Goal: Information Seeking & Learning: Learn about a topic

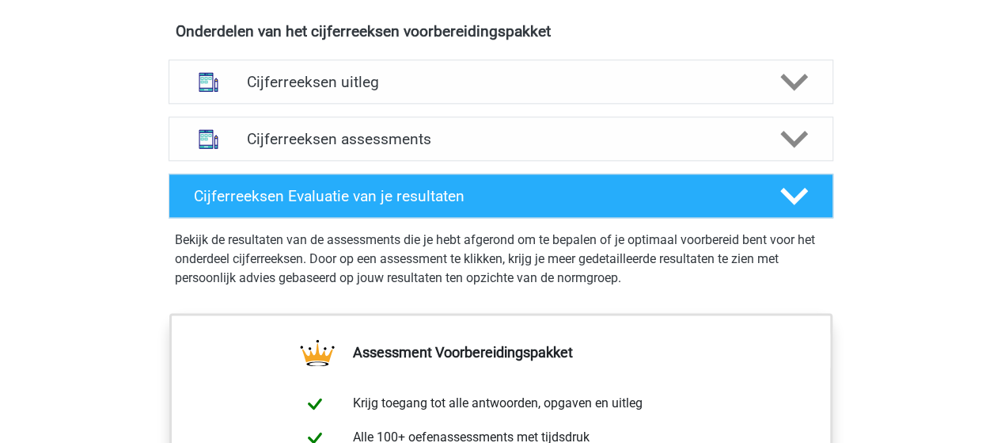
scroll to position [948, 0]
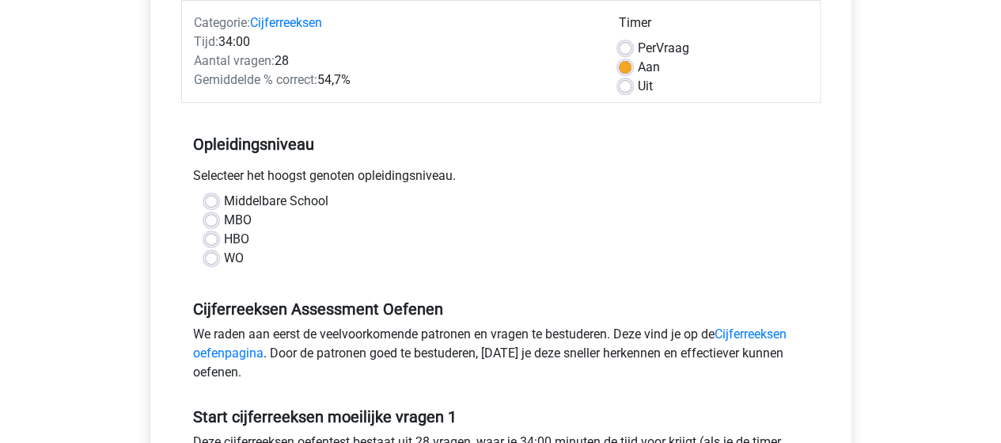
scroll to position [154, 0]
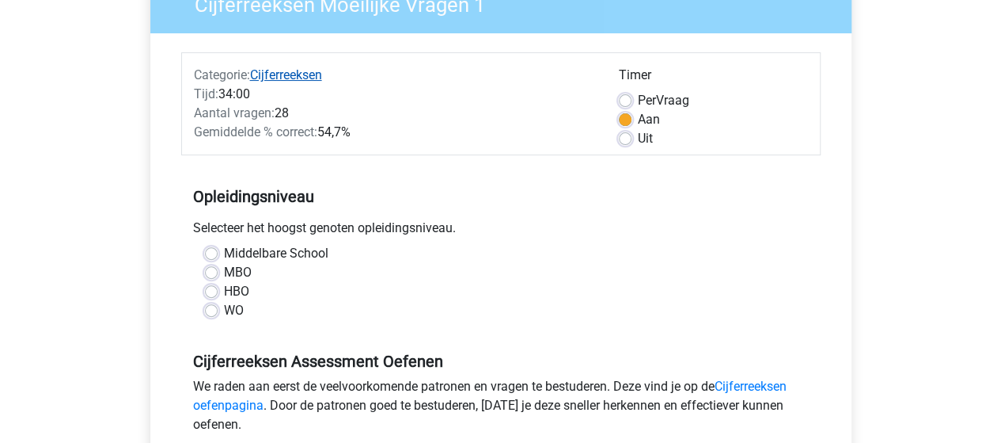
click at [310, 79] on link "Cijferreeksen" at bounding box center [286, 74] width 72 height 15
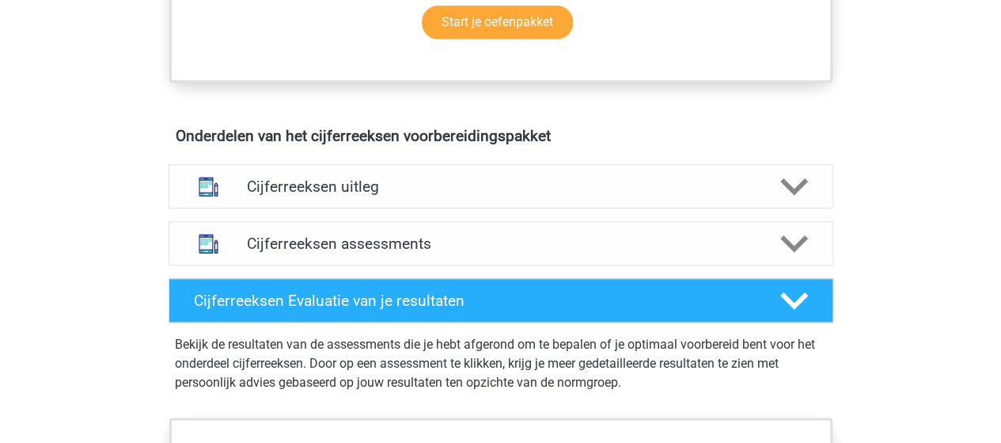
scroll to position [887, 0]
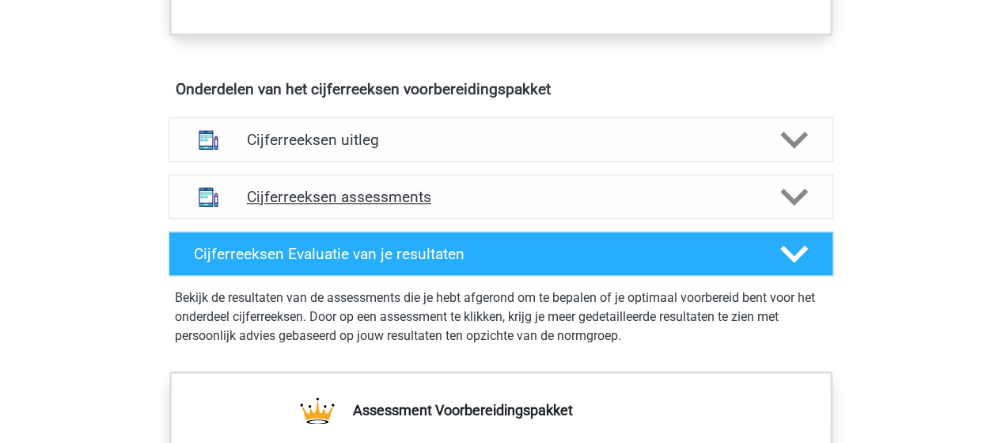
click at [769, 207] on div at bounding box center [792, 197] width 53 height 28
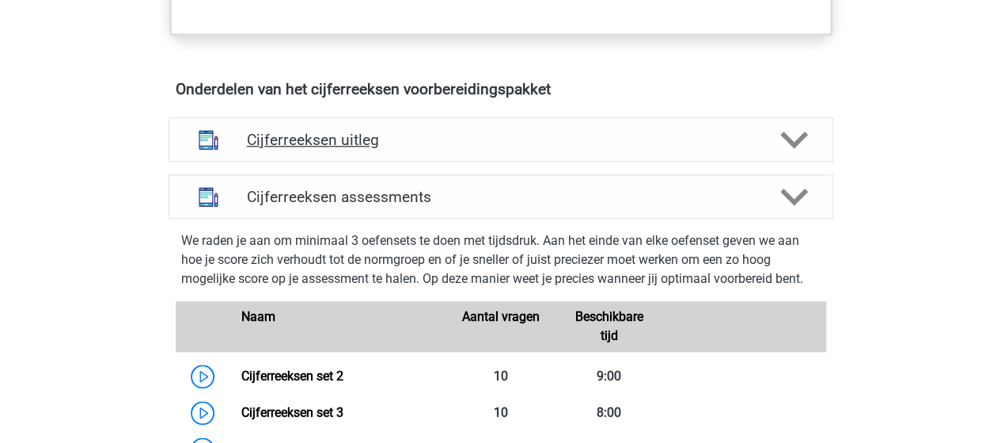
click at [782, 154] on icon at bounding box center [795, 140] width 28 height 28
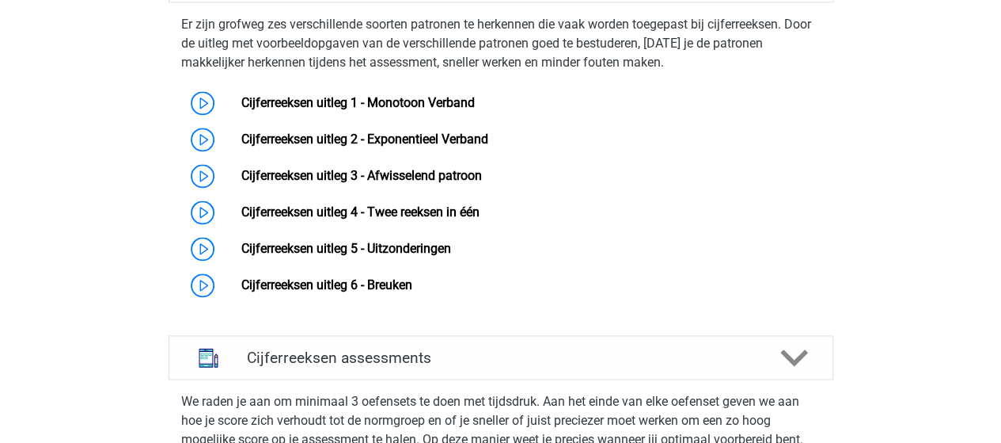
scroll to position [1049, 0]
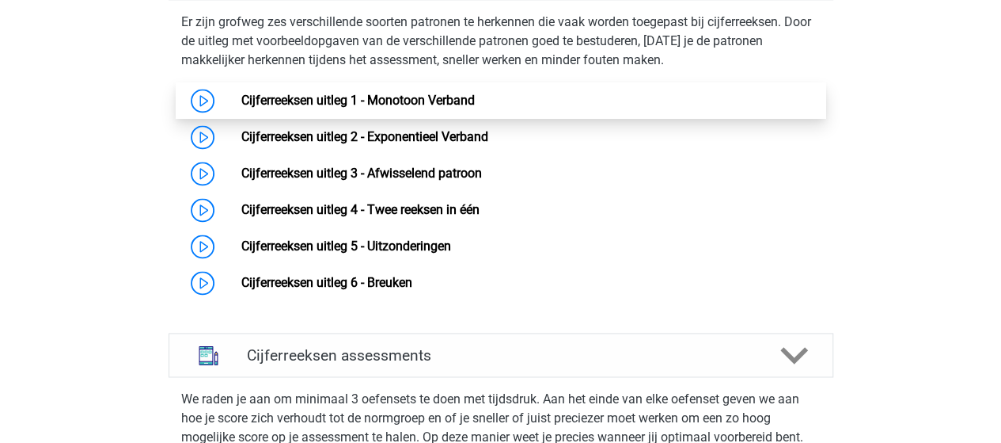
click at [241, 108] on link "Cijferreeksen uitleg 1 - Monotoon Verband" at bounding box center [358, 100] width 234 height 15
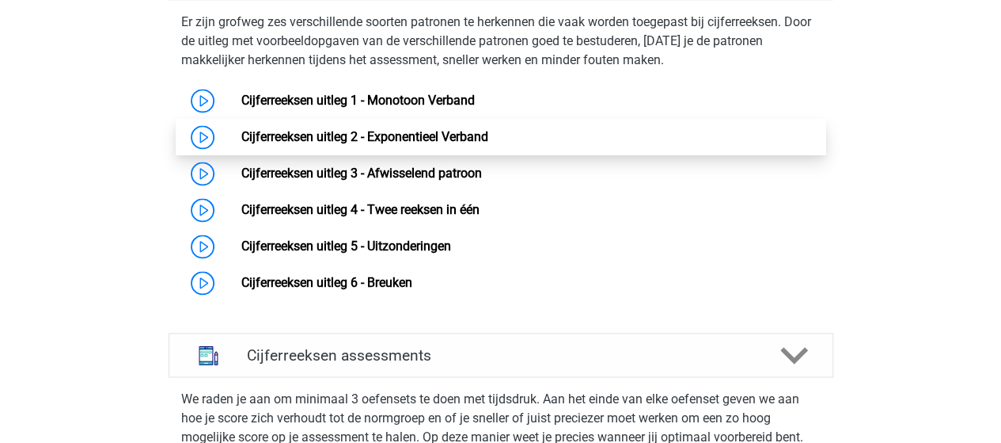
click at [241, 144] on link "Cijferreeksen uitleg 2 - Exponentieel Verband" at bounding box center [364, 136] width 247 height 15
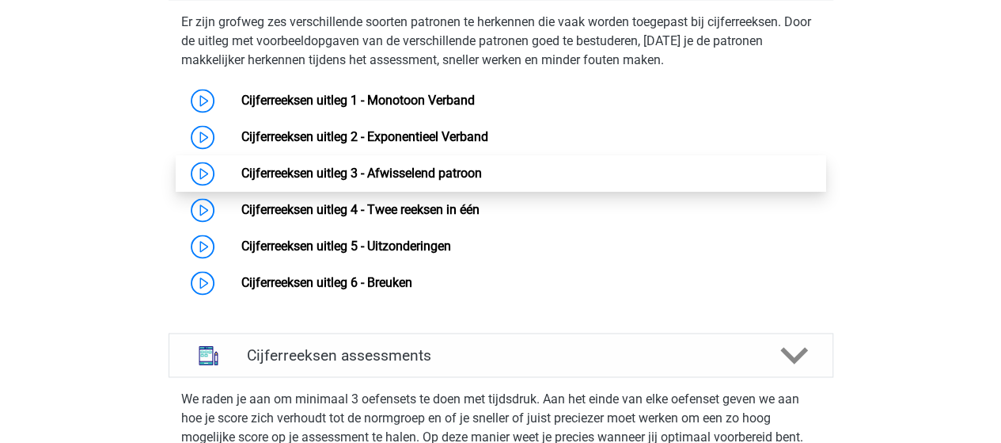
click at [241, 180] on link "Cijferreeksen uitleg 3 - Afwisselend patroon" at bounding box center [361, 172] width 241 height 15
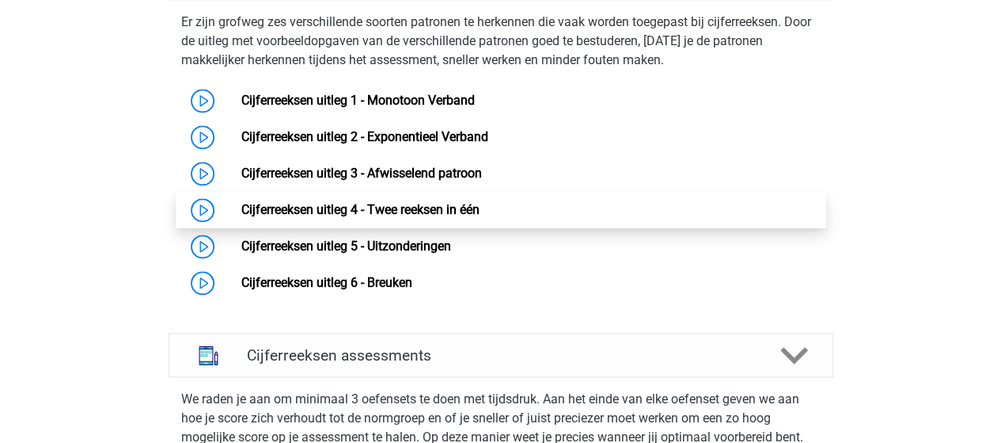
click at [241, 217] on link "Cijferreeksen uitleg 4 - Twee reeksen in één" at bounding box center [360, 209] width 238 height 15
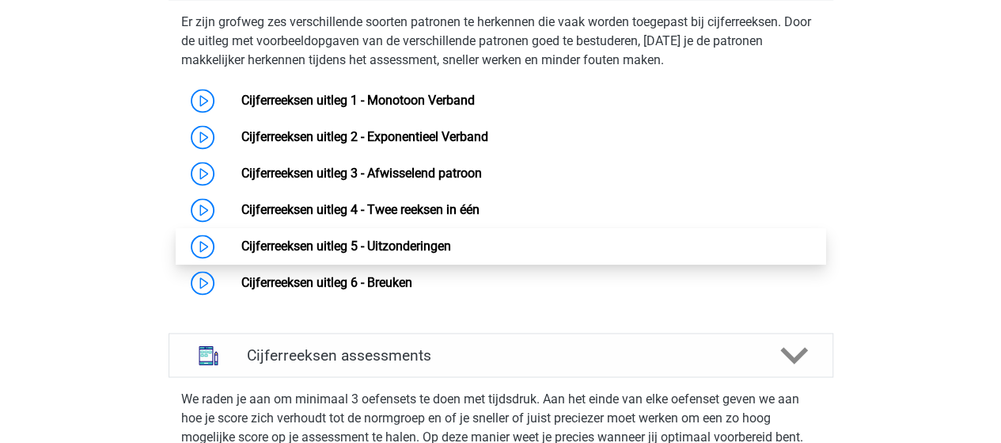
click at [241, 253] on link "Cijferreeksen uitleg 5 - Uitzonderingen" at bounding box center [346, 245] width 210 height 15
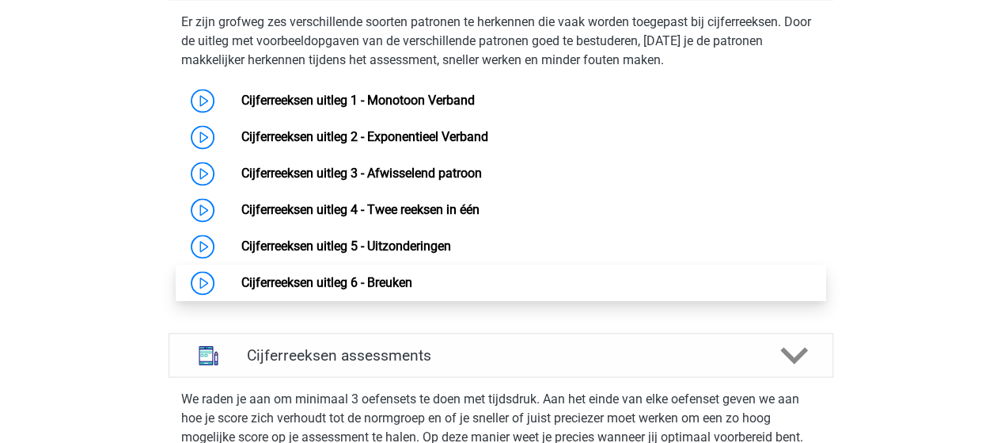
click at [241, 290] on link "Cijferreeksen uitleg 6 - Breuken" at bounding box center [326, 282] width 171 height 15
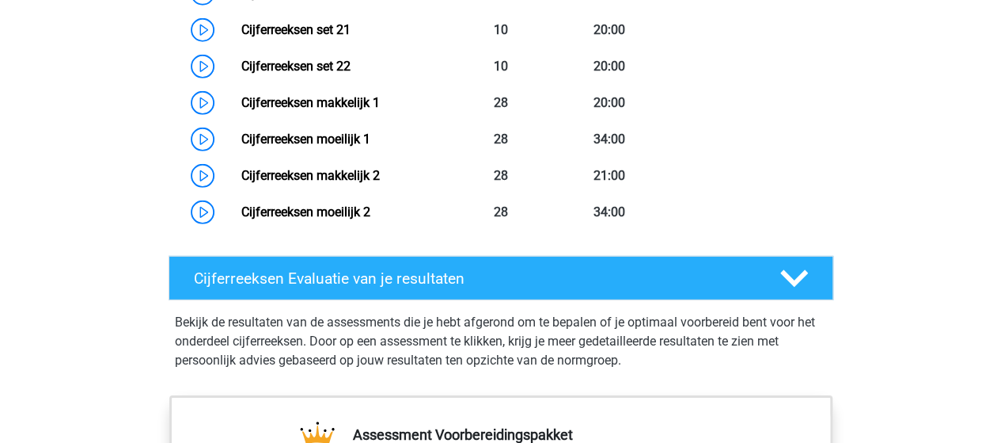
scroll to position [2266, 0]
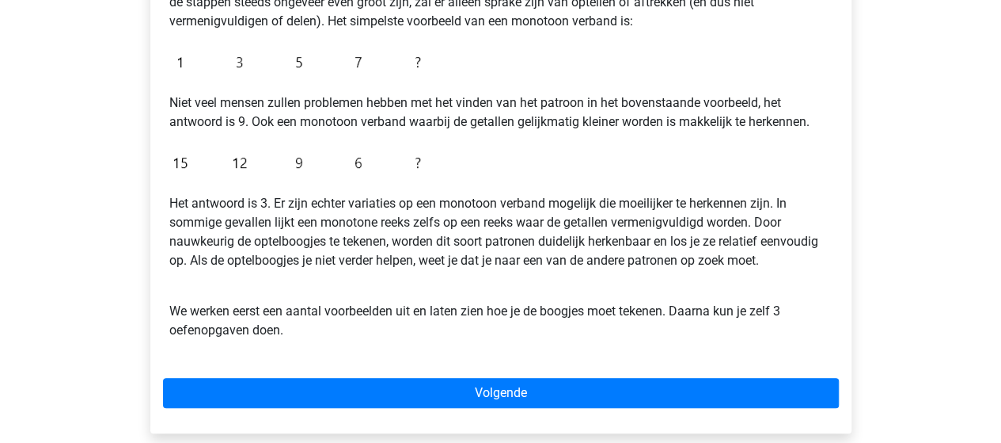
scroll to position [377, 0]
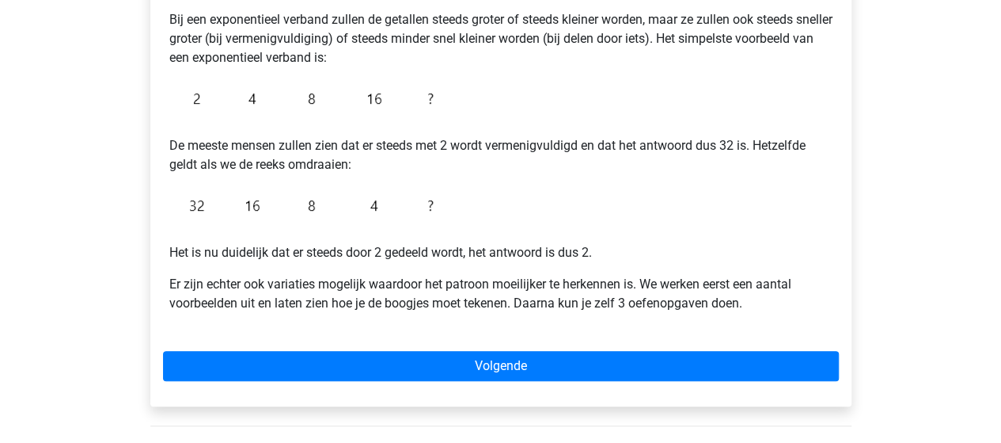
scroll to position [320, 0]
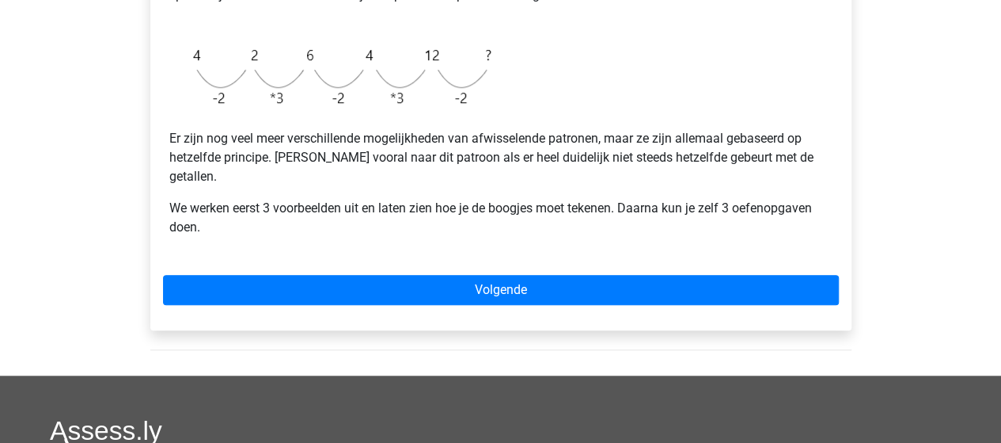
scroll to position [483, 0]
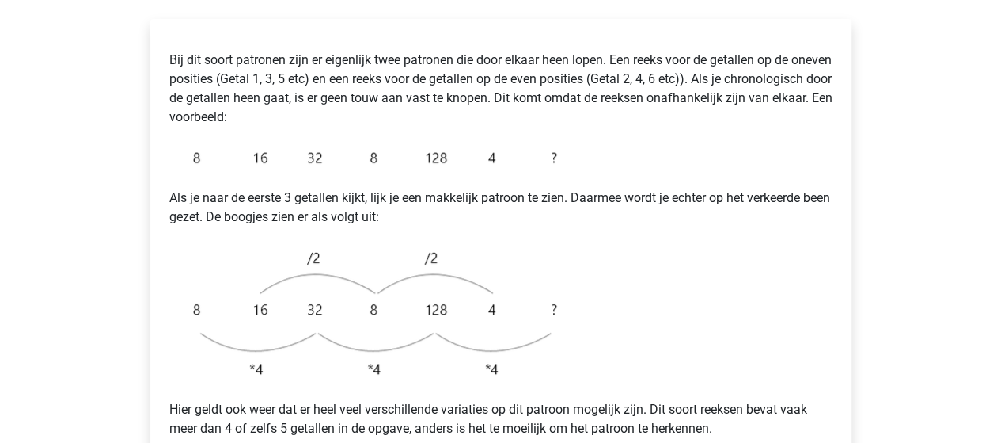
scroll to position [293, 0]
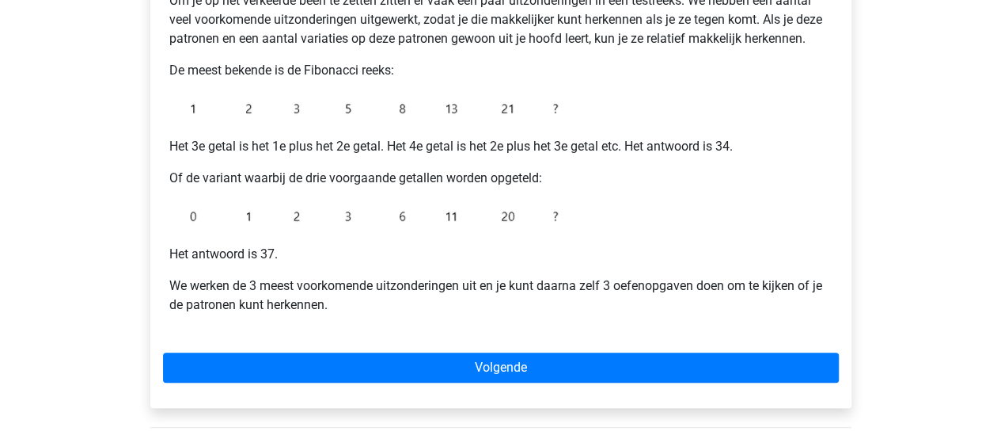
scroll to position [326, 0]
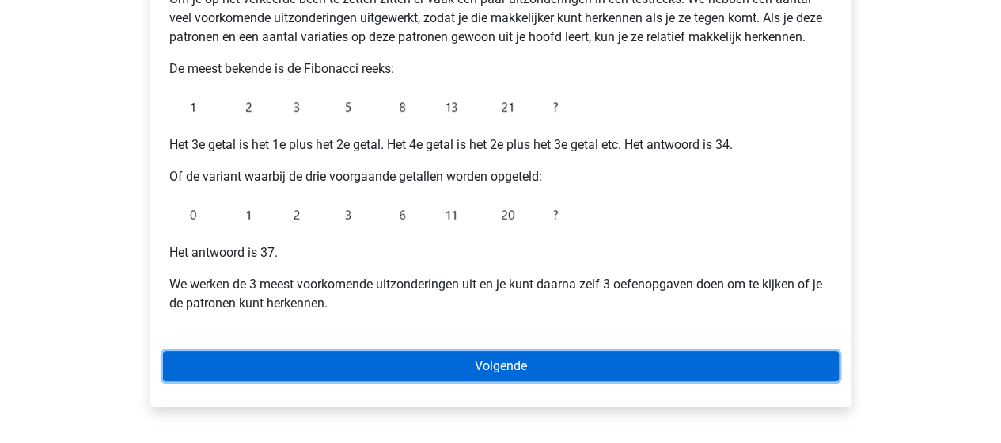
click at [454, 361] on link "Volgende" at bounding box center [501, 366] width 676 height 30
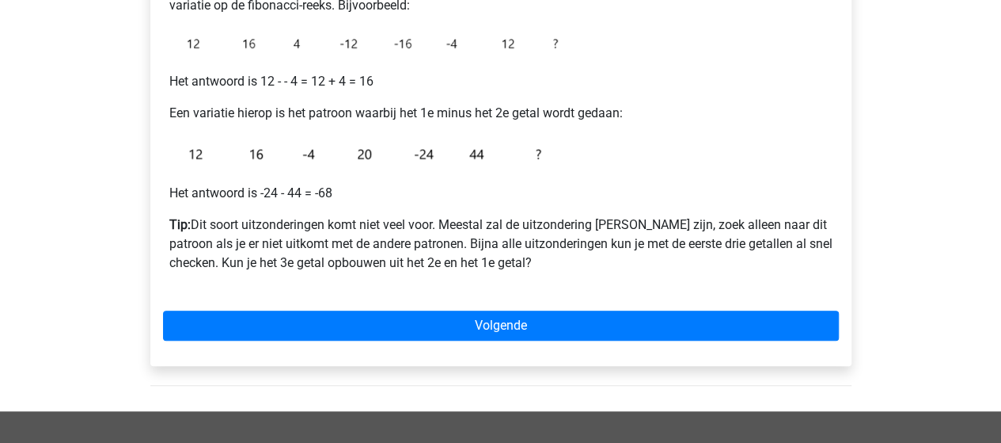
scroll to position [339, 0]
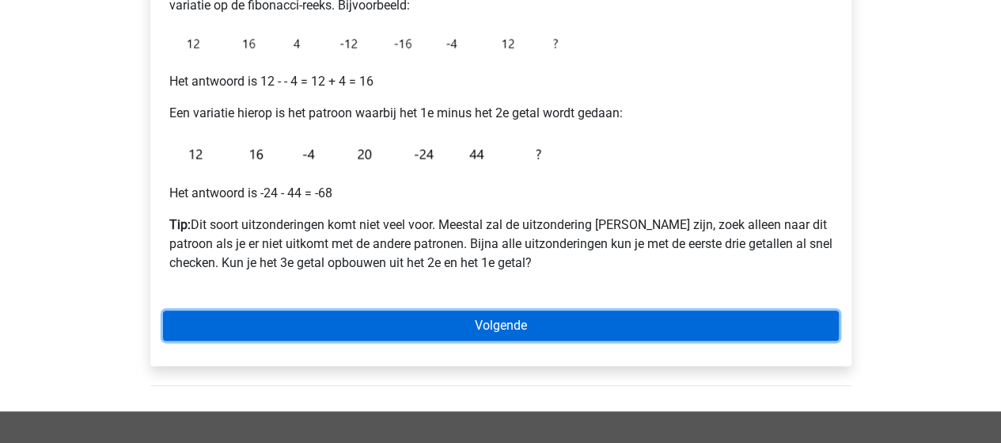
click at [450, 329] on link "Volgende" at bounding box center [501, 325] width 676 height 30
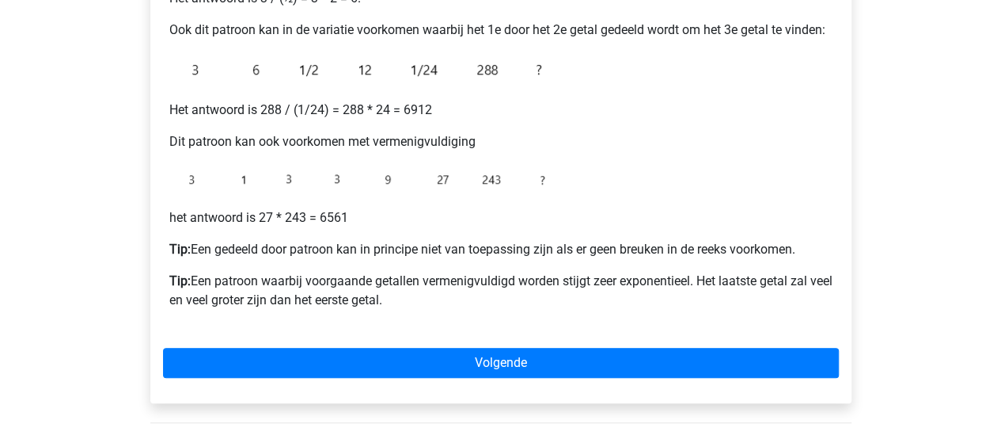
scroll to position [405, 0]
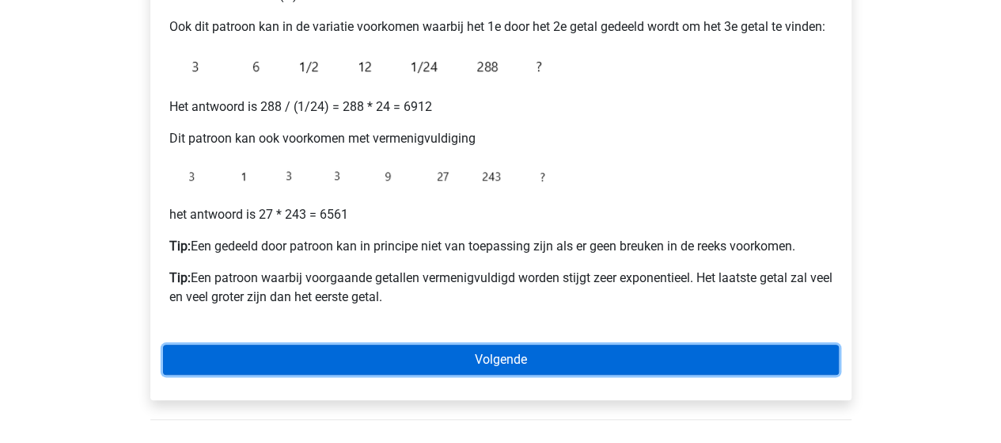
click at [400, 370] on link "Volgende" at bounding box center [501, 359] width 676 height 30
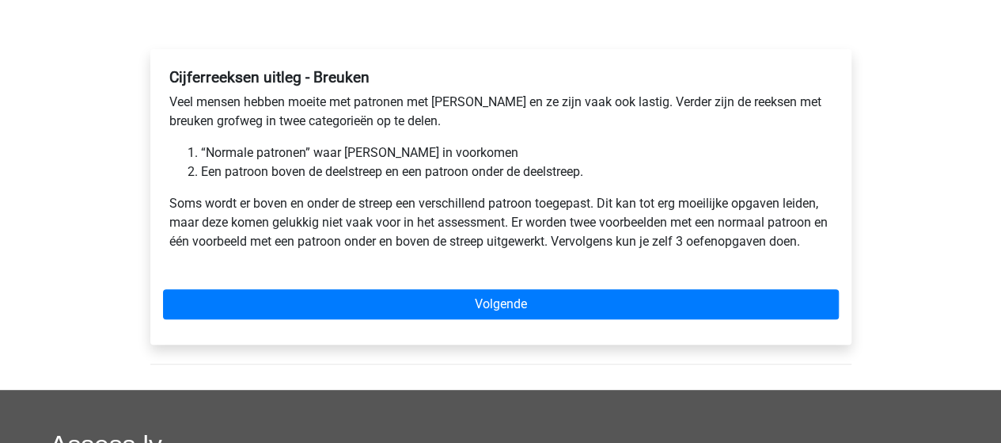
scroll to position [224, 0]
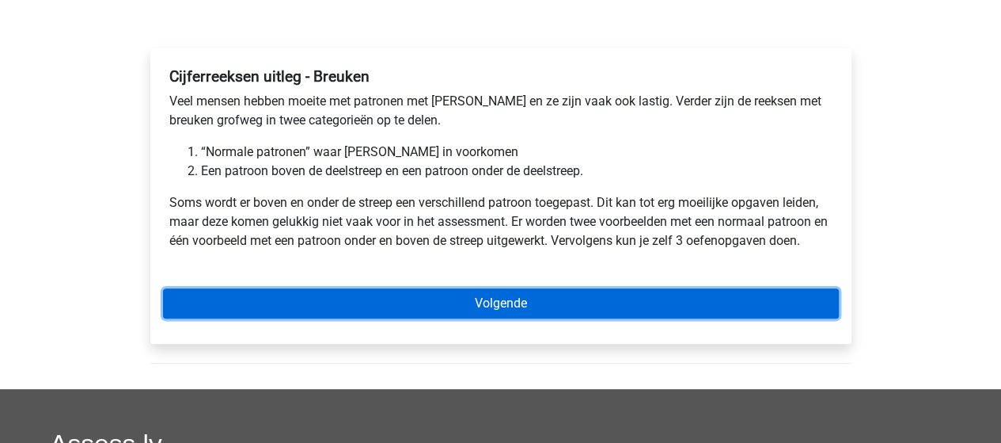
click at [587, 308] on link "Volgende" at bounding box center [501, 303] width 676 height 30
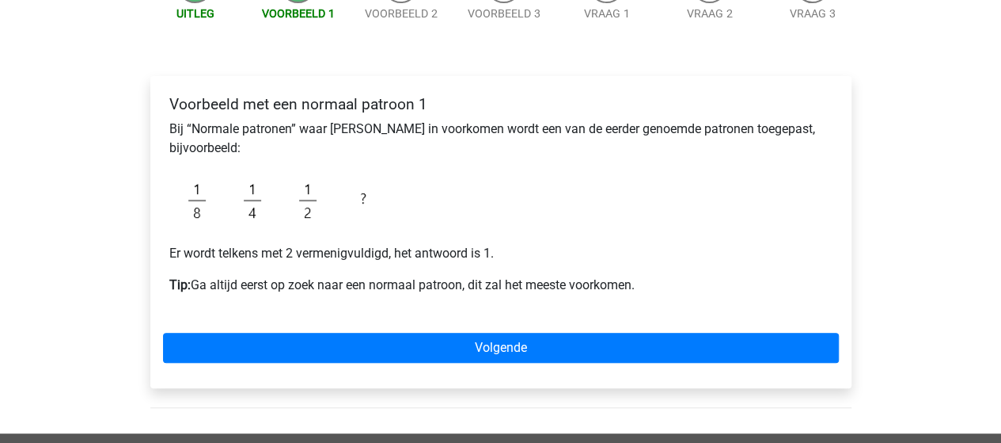
scroll to position [199, 0]
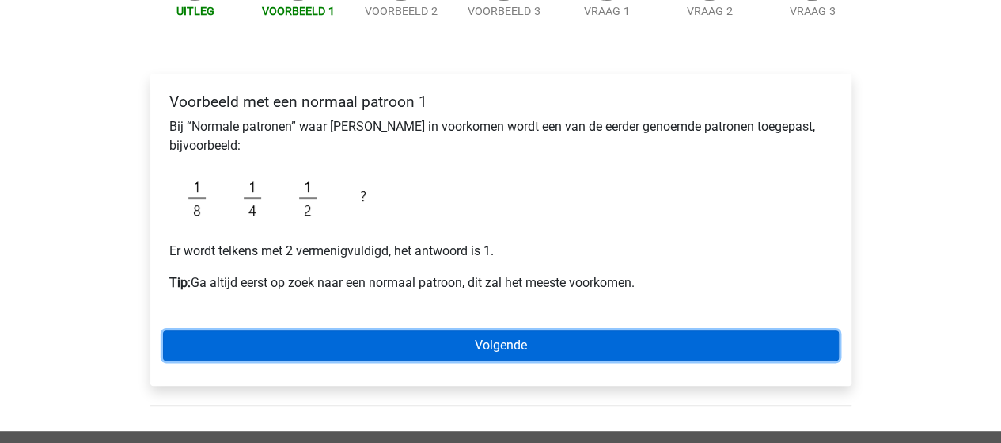
click at [249, 333] on link "Volgende" at bounding box center [501, 345] width 676 height 30
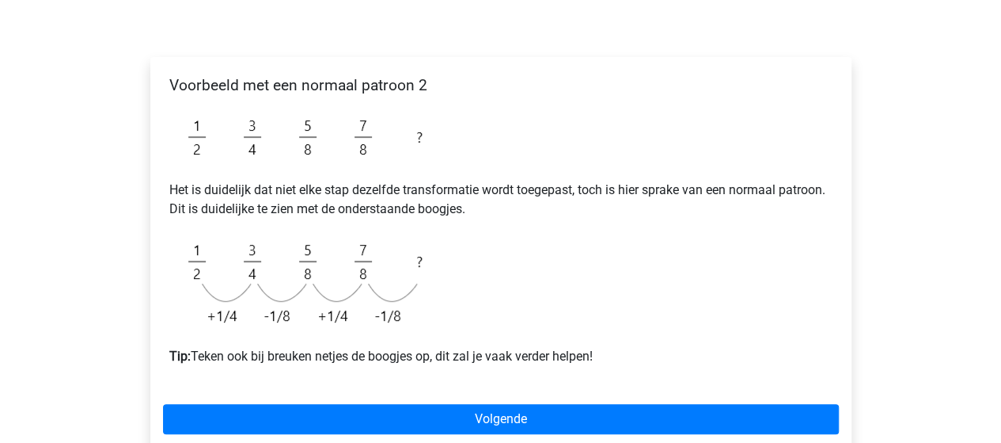
scroll to position [216, 0]
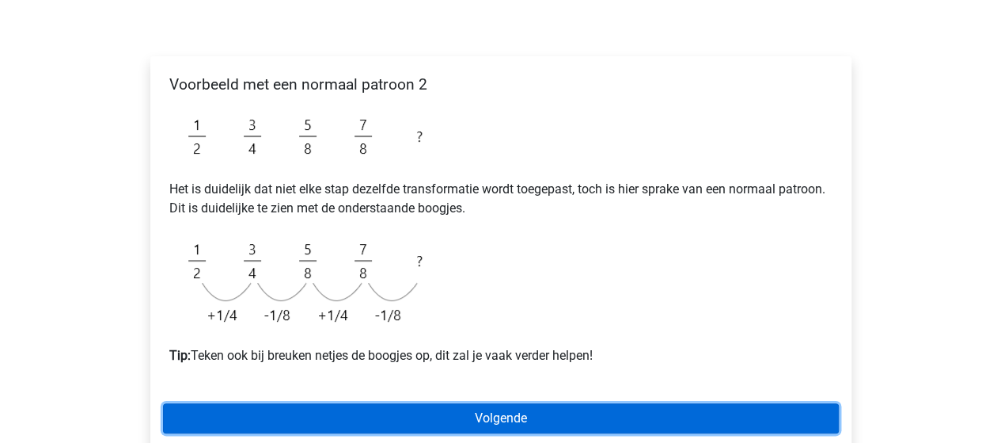
click at [405, 412] on link "Volgende" at bounding box center [501, 418] width 676 height 30
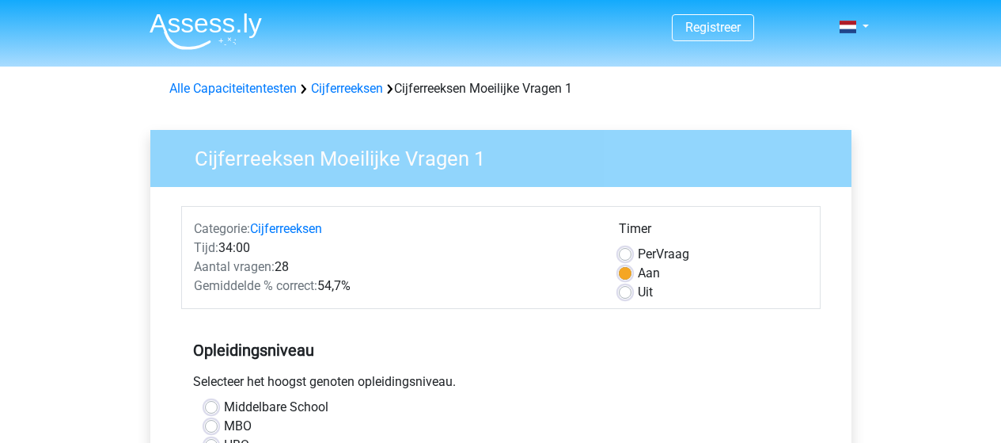
scroll to position [154, 0]
click at [638, 289] on label "Uit" at bounding box center [645, 292] width 15 height 19
click at [627, 289] on input "Uit" at bounding box center [625, 291] width 13 height 16
radio input "true"
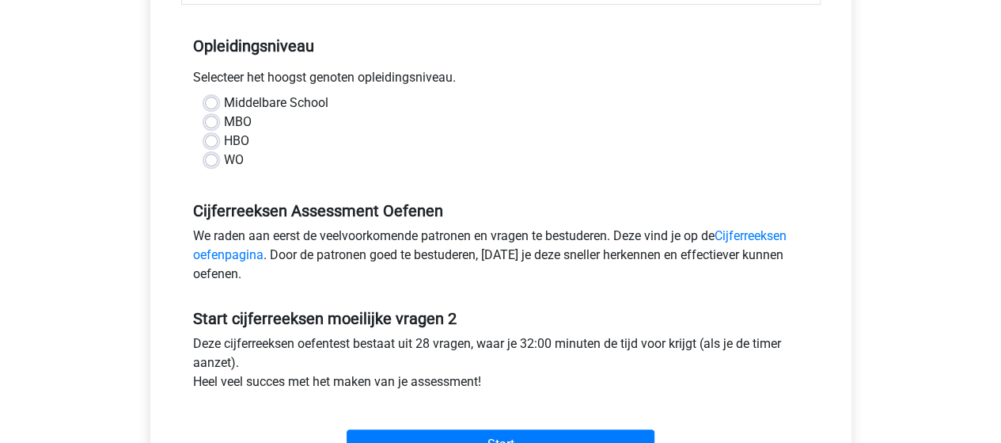
scroll to position [309, 0]
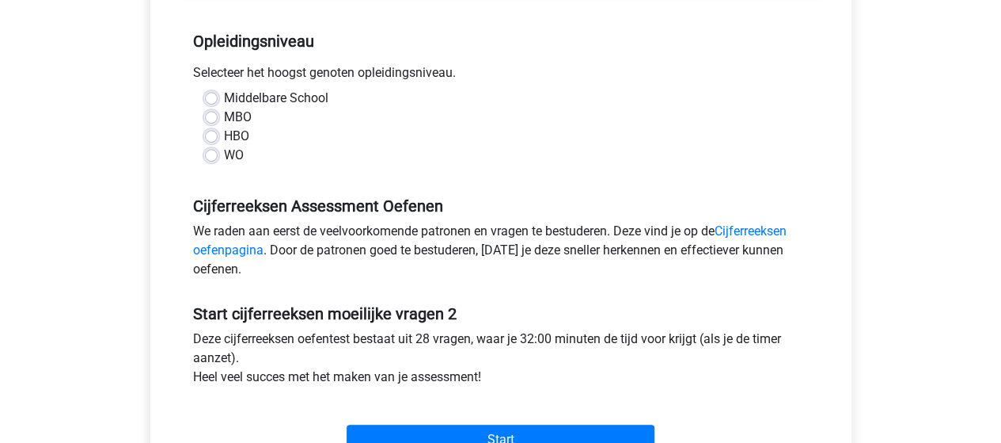
click at [224, 135] on label "HBO" at bounding box center [236, 136] width 25 height 19
click at [211, 135] on input "HBO" at bounding box center [211, 135] width 13 height 16
radio input "true"
click at [228, 154] on label "WO" at bounding box center [234, 155] width 20 height 19
click at [218, 154] on input "WO" at bounding box center [211, 154] width 13 height 16
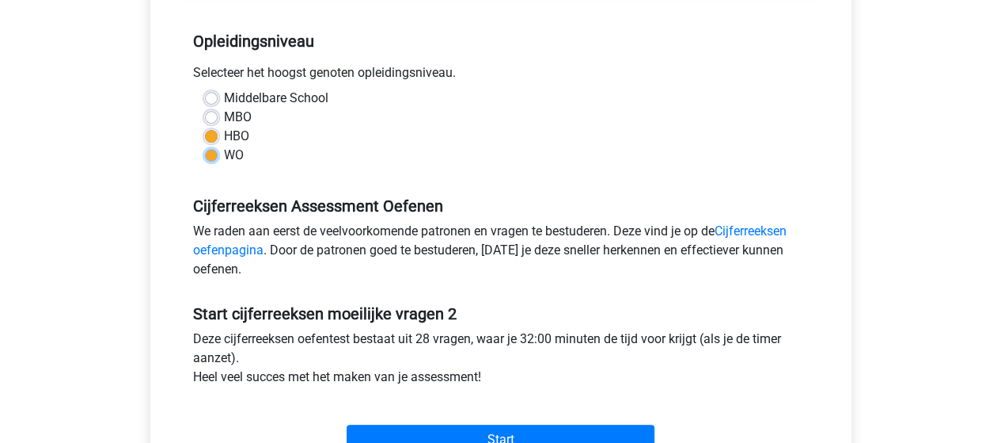
radio input "true"
click at [226, 97] on label "Middelbare School" at bounding box center [276, 98] width 104 height 19
click at [218, 97] on input "Middelbare School" at bounding box center [211, 97] width 13 height 16
radio input "true"
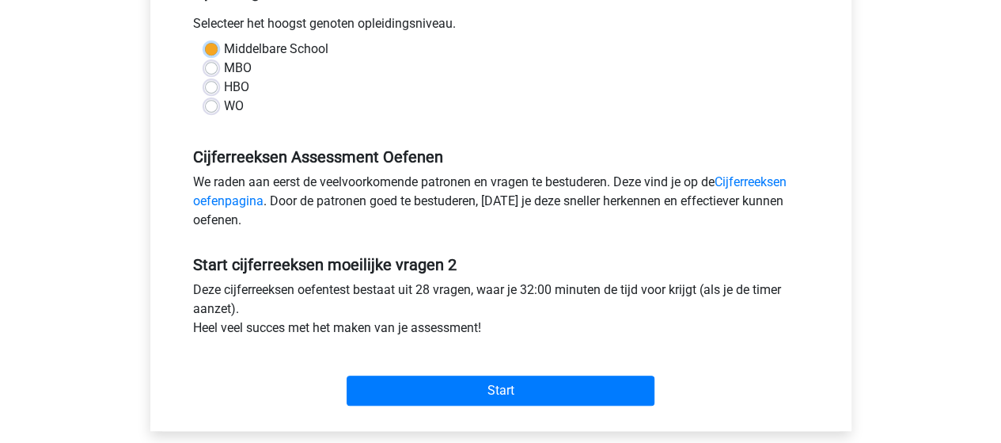
scroll to position [418, 0]
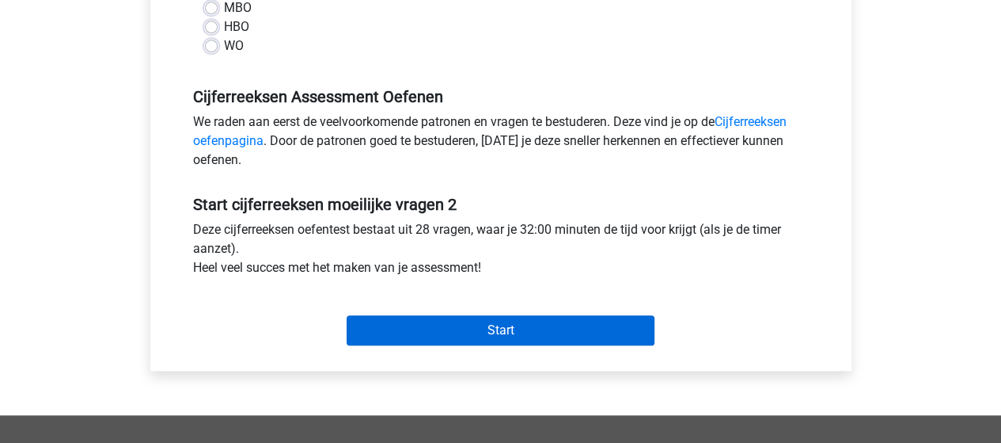
click at [383, 333] on input "Start" at bounding box center [501, 330] width 308 height 30
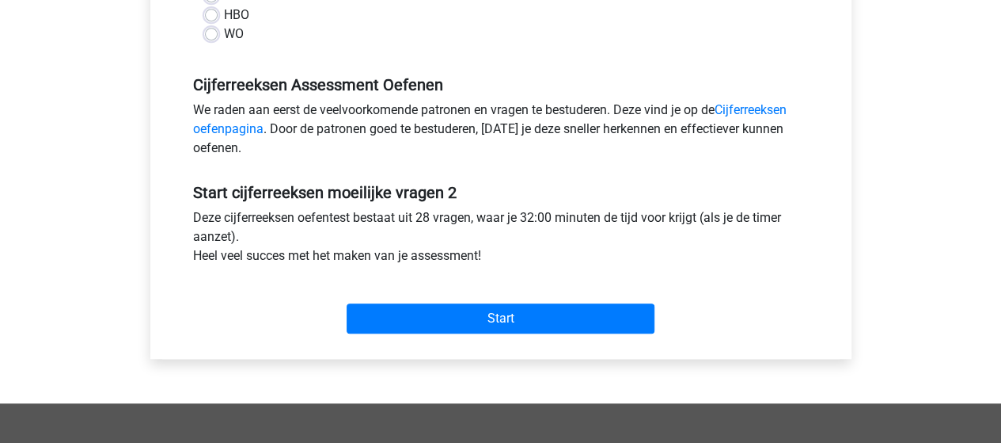
scroll to position [434, 0]
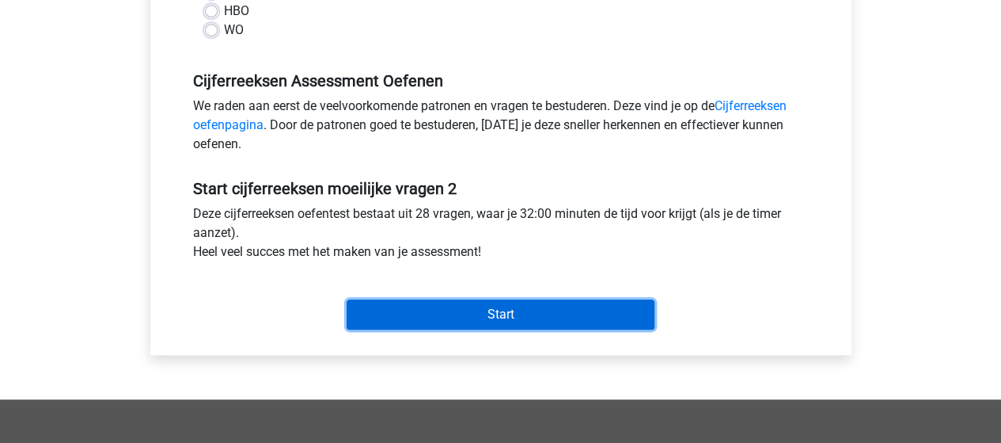
click at [515, 313] on input "Start" at bounding box center [501, 314] width 308 height 30
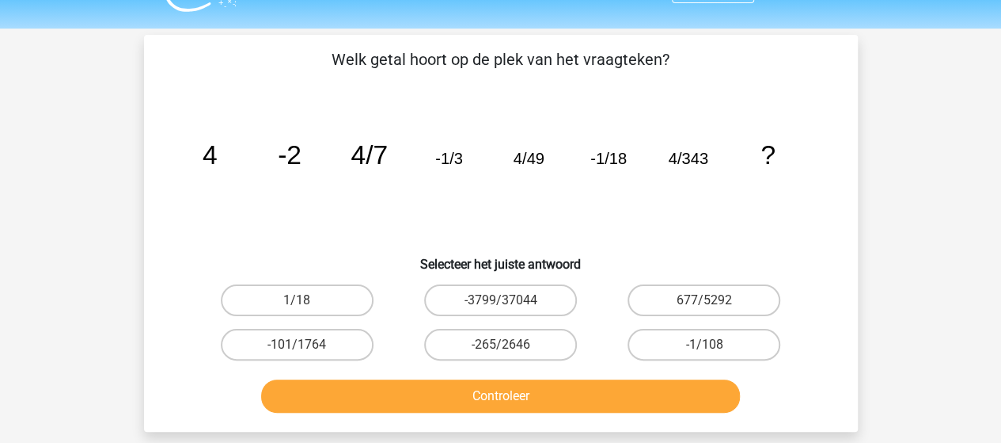
scroll to position [51, 0]
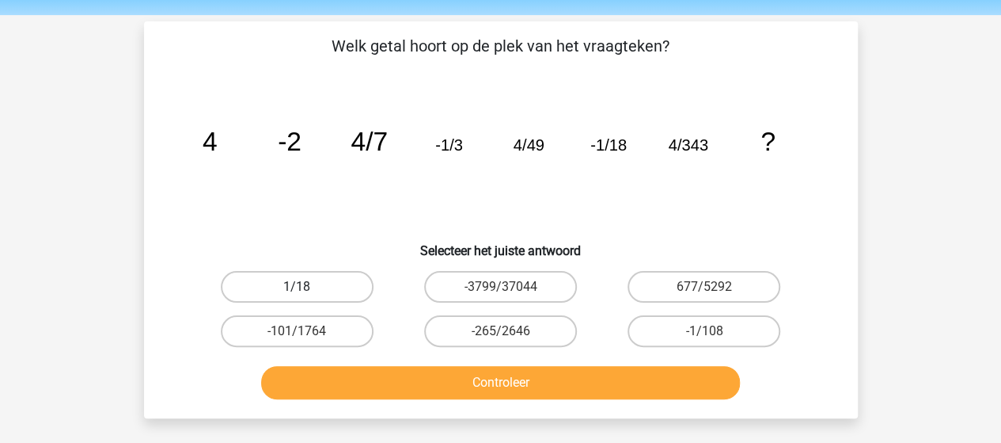
click at [348, 285] on label "1/18" at bounding box center [297, 287] width 153 height 32
click at [307, 287] on input "1/18" at bounding box center [302, 292] width 10 height 10
radio input "true"
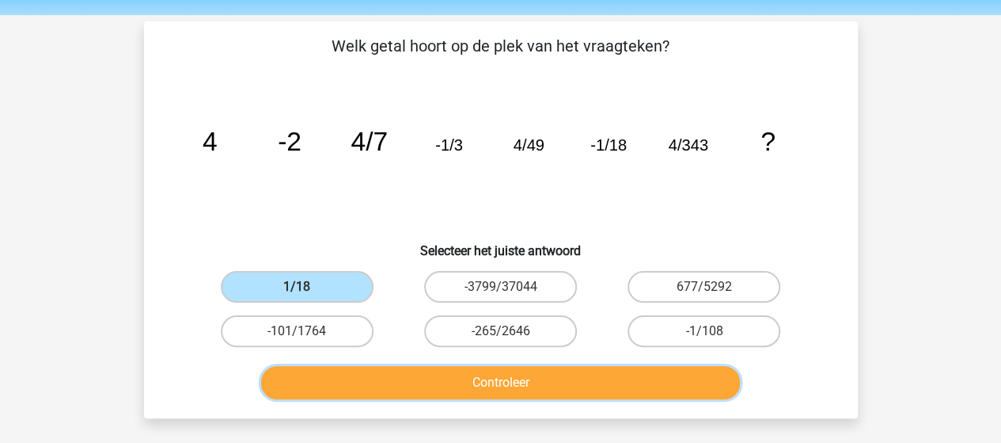
click at [397, 370] on button "Controleer" at bounding box center [500, 382] width 479 height 33
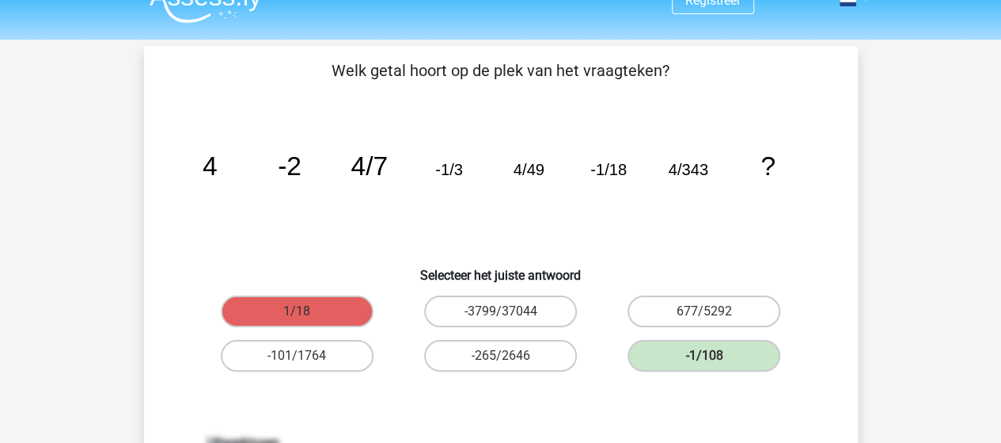
scroll to position [26, 0]
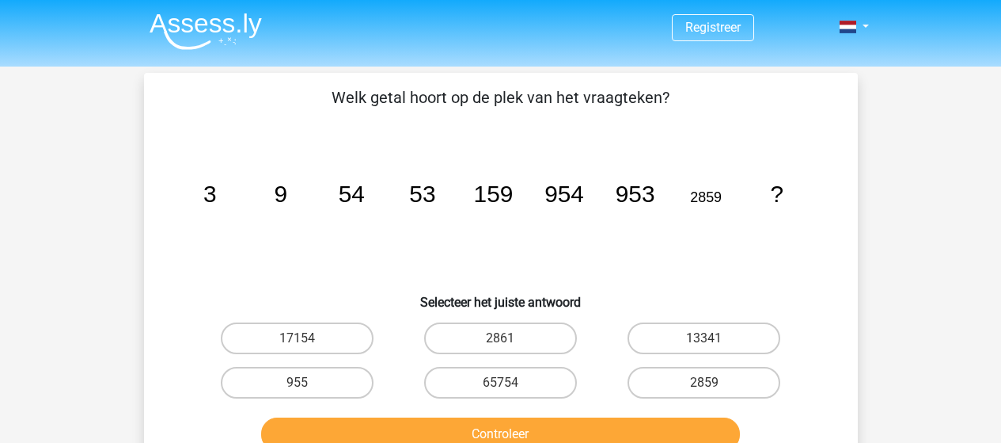
scroll to position [26, 0]
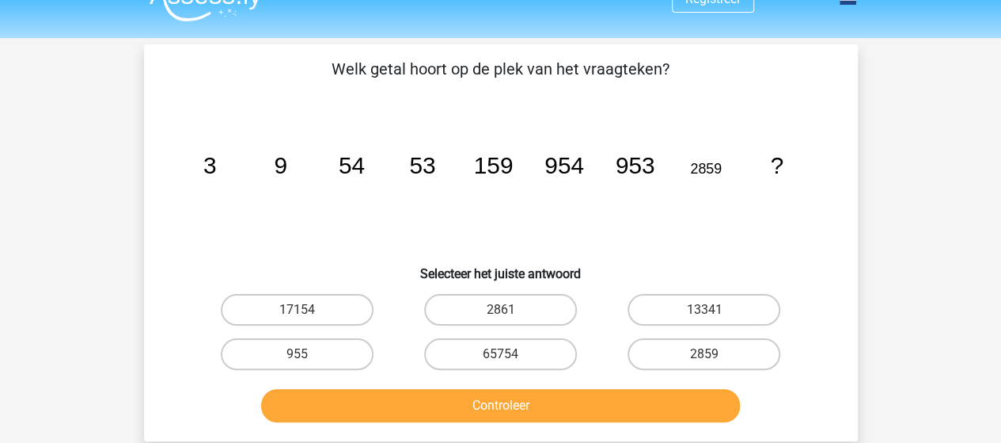
scroll to position [35, 0]
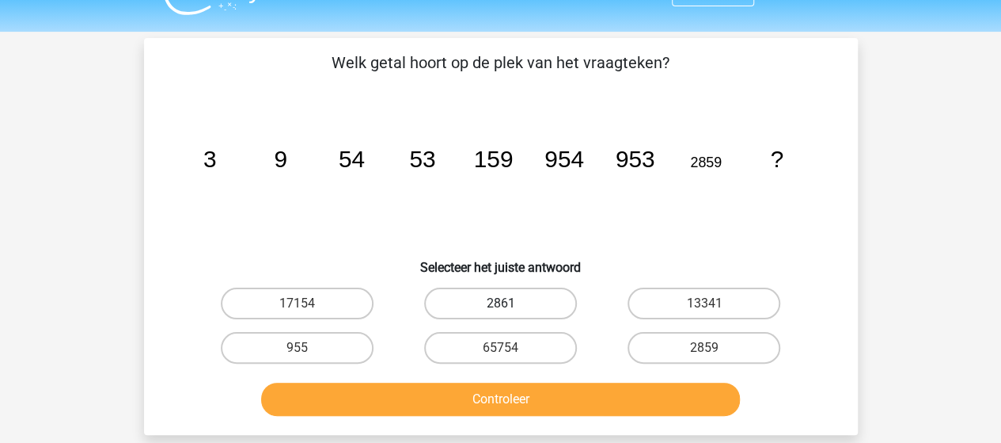
click at [480, 289] on label "2861" at bounding box center [500, 303] width 153 height 32
click at [500, 303] on input "2861" at bounding box center [505, 308] width 10 height 10
radio input "true"
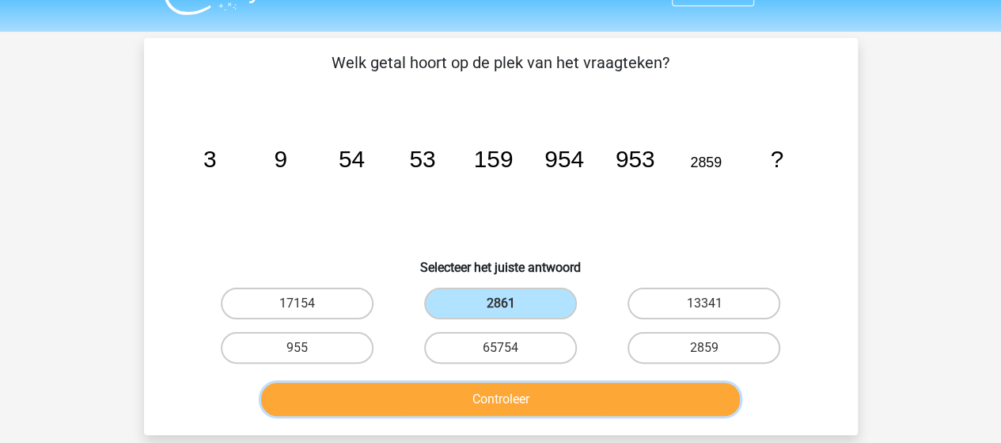
click at [508, 406] on button "Controleer" at bounding box center [500, 398] width 479 height 33
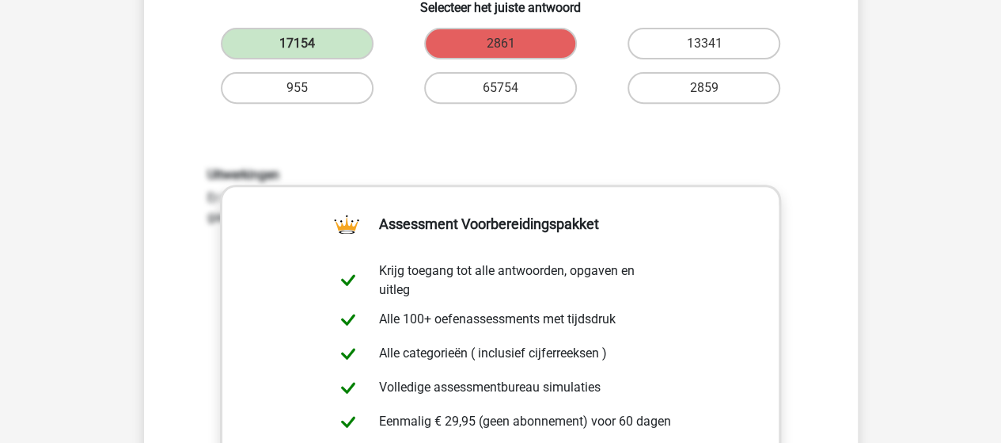
scroll to position [297, 0]
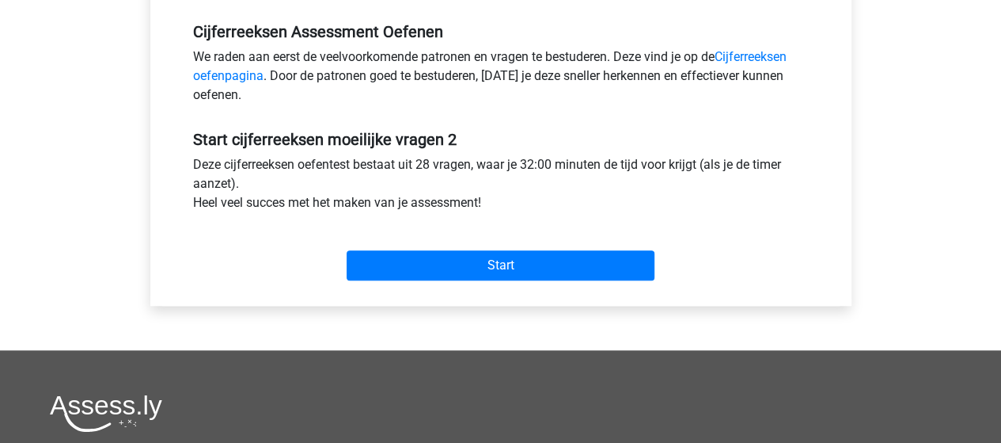
scroll to position [485, 0]
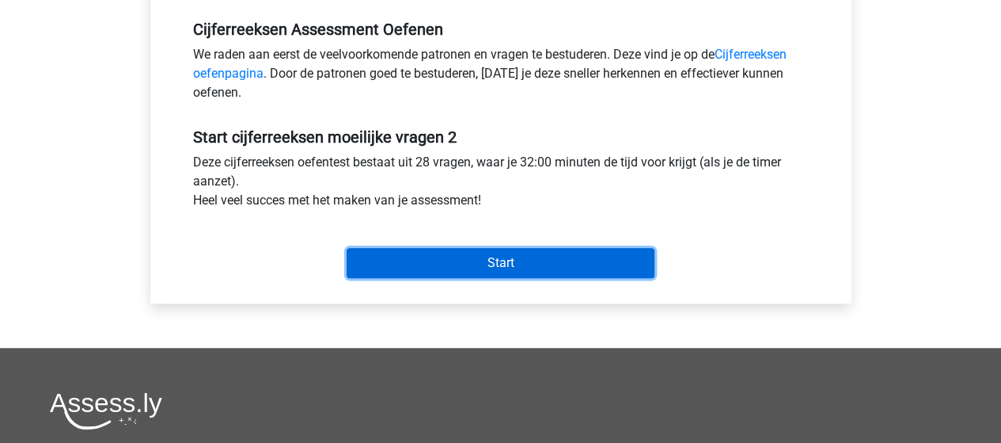
click at [575, 255] on input "Start" at bounding box center [501, 263] width 308 height 30
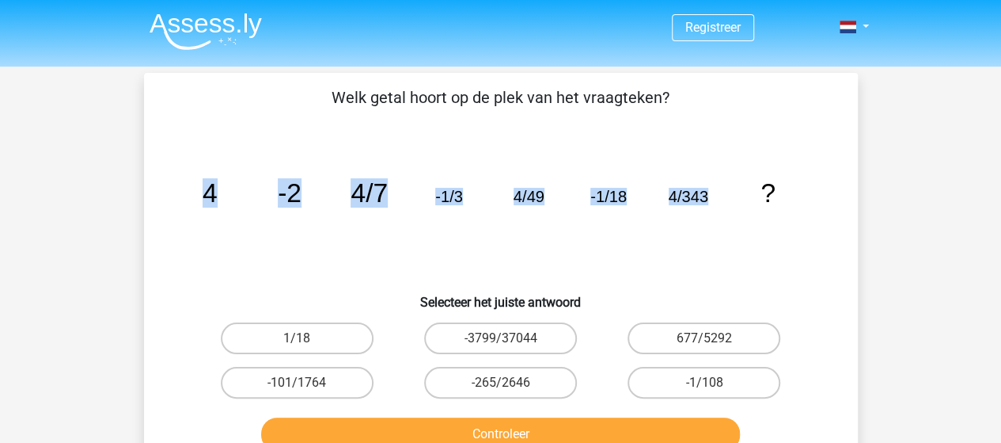
drag, startPoint x: 712, startPoint y: 191, endPoint x: 185, endPoint y: 172, distance: 527.6
click at [185, 172] on icon "image/svg+xml 4 -2 4/7 -1/3 4/49 -1/18 4/343 ?" at bounding box center [501, 202] width 638 height 160
copy g "4 -2 4/7 -1/3 4/49 -1/18 4/343"
click at [185, 172] on icon "image/svg+xml 4 -2 4/7 -1/3 4/49 -1/18 4/343 ?" at bounding box center [501, 202] width 638 height 160
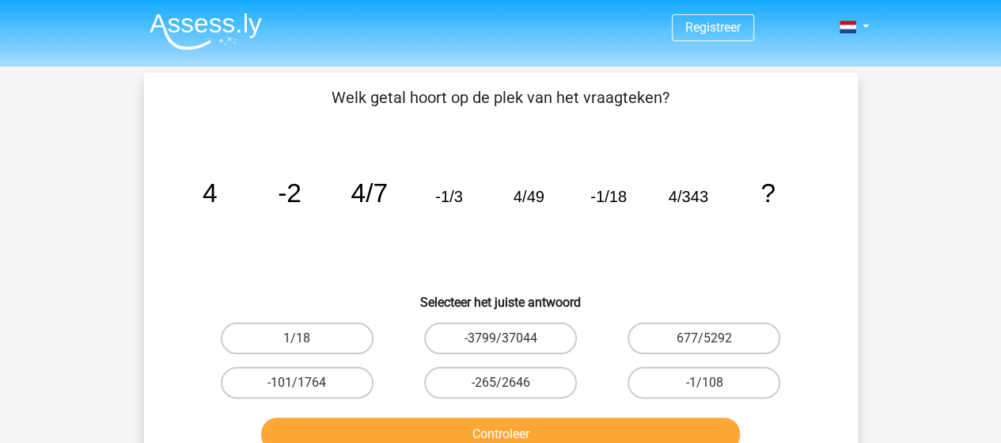
drag, startPoint x: 76, startPoint y: 165, endPoint x: 193, endPoint y: 139, distance: 120.0
drag, startPoint x: 193, startPoint y: 139, endPoint x: 51, endPoint y: 21, distance: 185.0
click at [655, 371] on label "-1/108" at bounding box center [704, 383] width 153 height 32
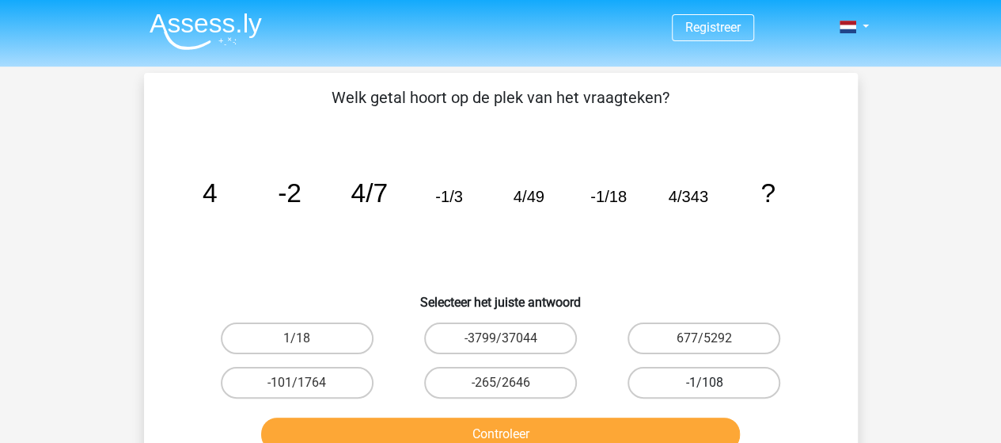
click at [705, 382] on input "-1/108" at bounding box center [710, 387] width 10 height 10
radio input "true"
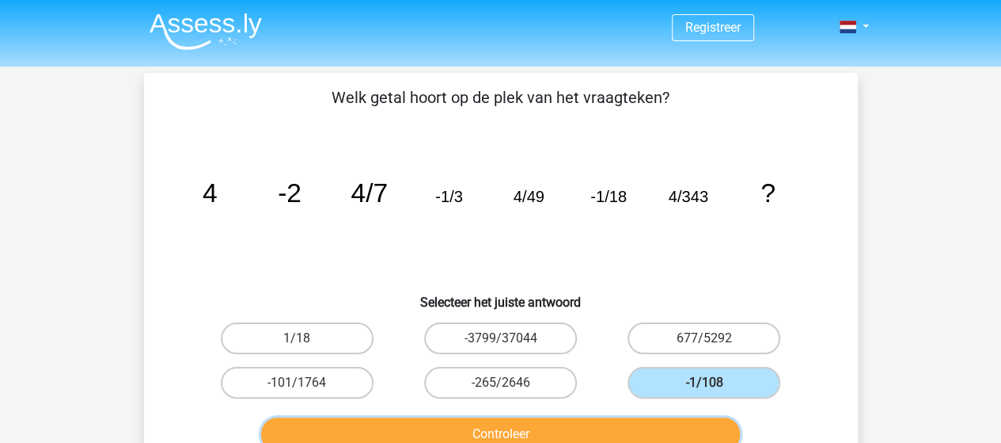
click at [635, 420] on button "Controleer" at bounding box center [500, 433] width 479 height 33
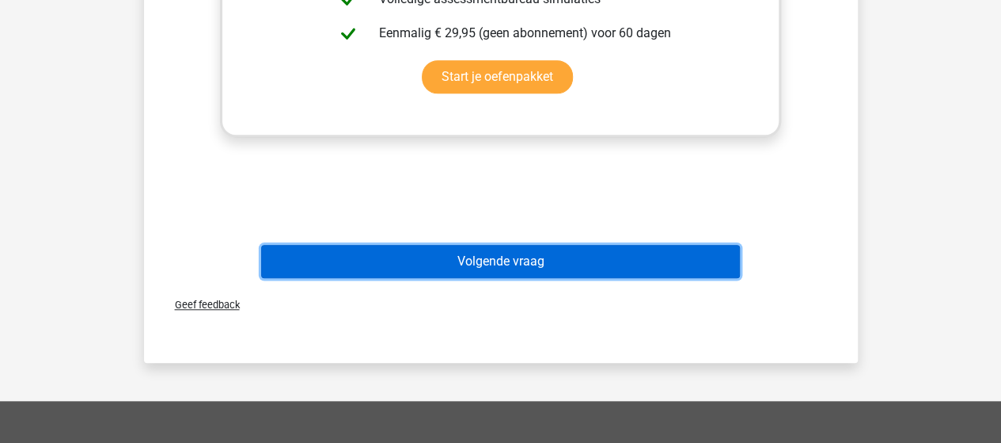
click at [658, 263] on button "Volgende vraag" at bounding box center [500, 261] width 479 height 33
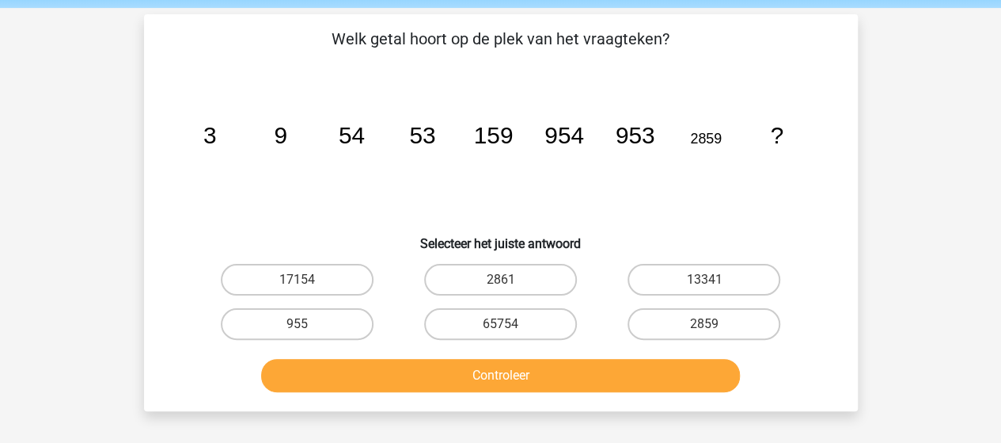
scroll to position [57, 0]
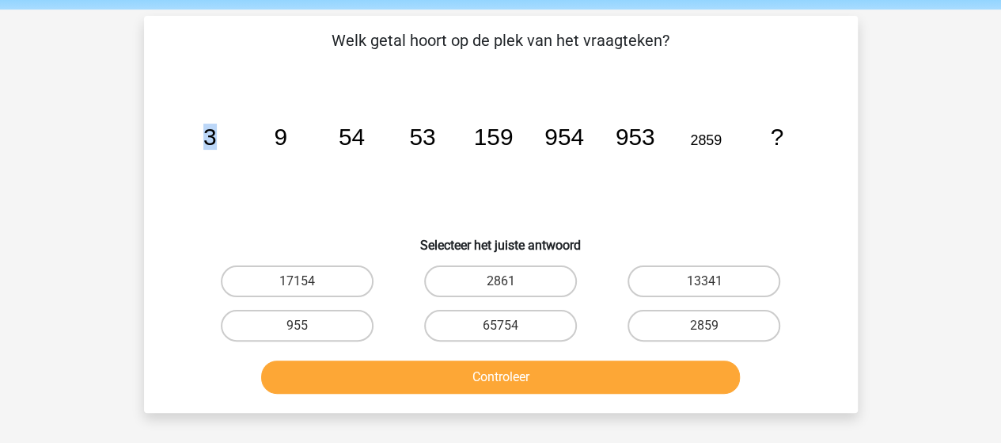
drag, startPoint x: 258, startPoint y: 118, endPoint x: 175, endPoint y: 121, distance: 83.2
click at [175, 121] on div "image/svg+xml 3 9 54 53 159 954 953 2859 ?" at bounding box center [500, 145] width 663 height 160
click at [285, 292] on label "17154" at bounding box center [297, 281] width 153 height 32
click at [297, 291] on input "17154" at bounding box center [302, 286] width 10 height 10
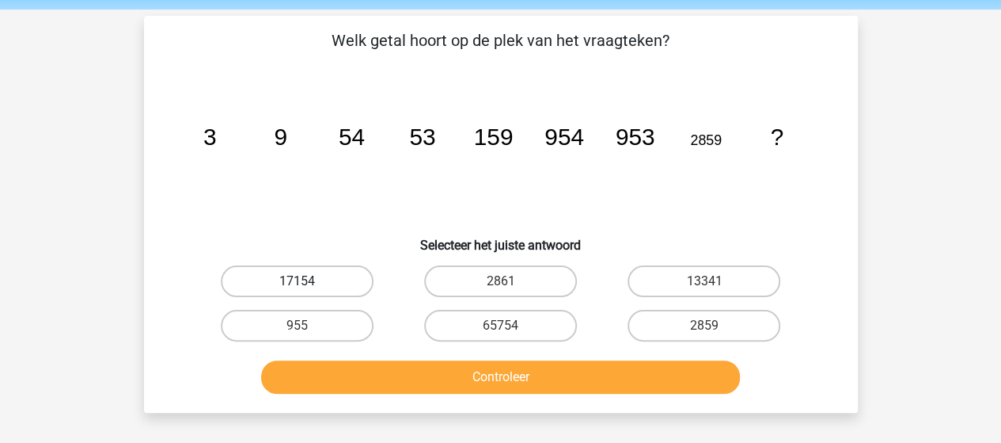
radio input "true"
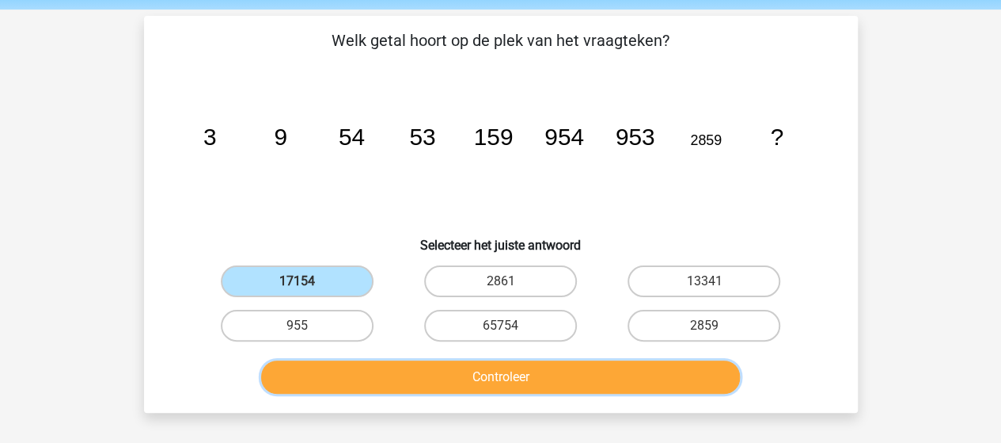
click at [355, 365] on button "Controleer" at bounding box center [500, 376] width 479 height 33
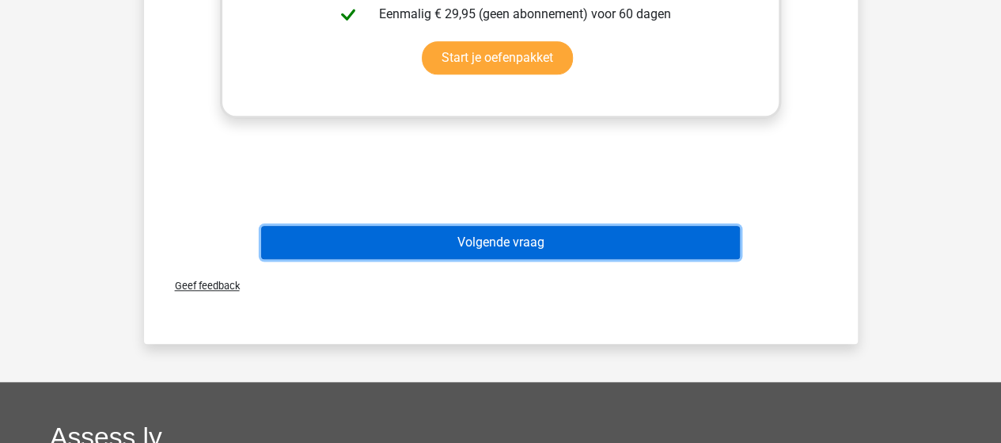
click at [541, 245] on button "Volgende vraag" at bounding box center [500, 242] width 479 height 33
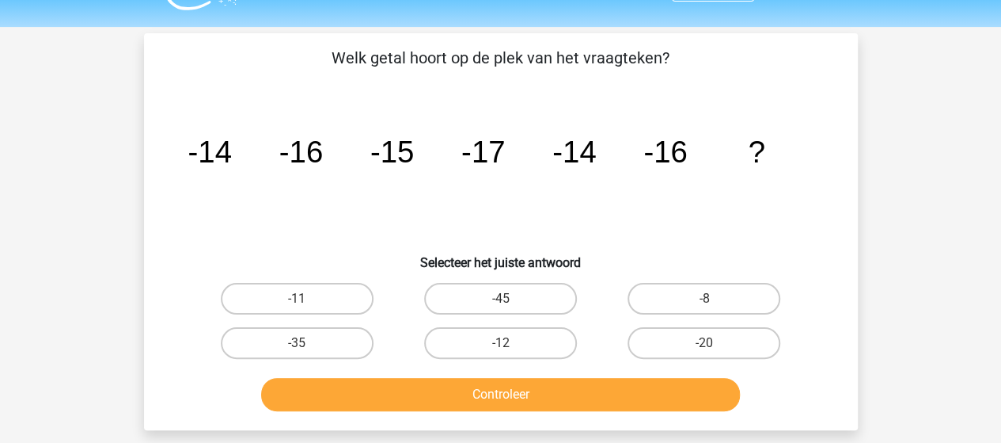
scroll to position [38, 0]
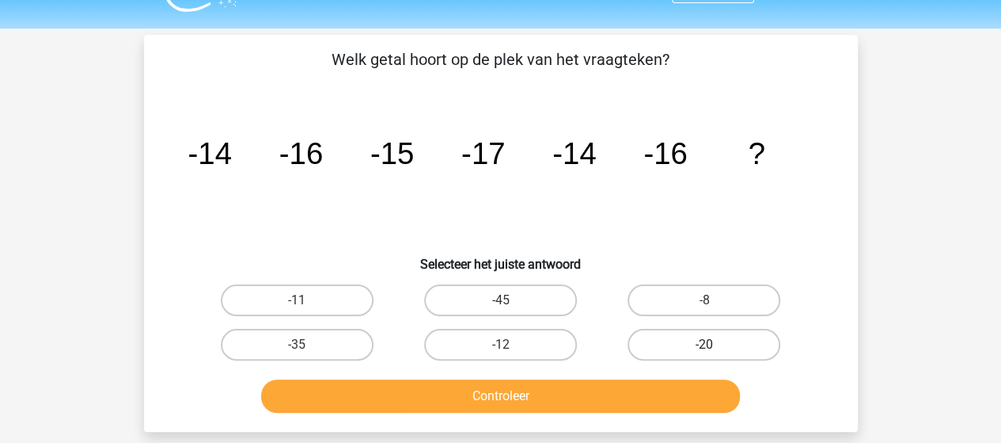
click at [671, 332] on label "-20" at bounding box center [704, 345] width 153 height 32
click at [705, 344] on input "-20" at bounding box center [710, 349] width 10 height 10
radio input "true"
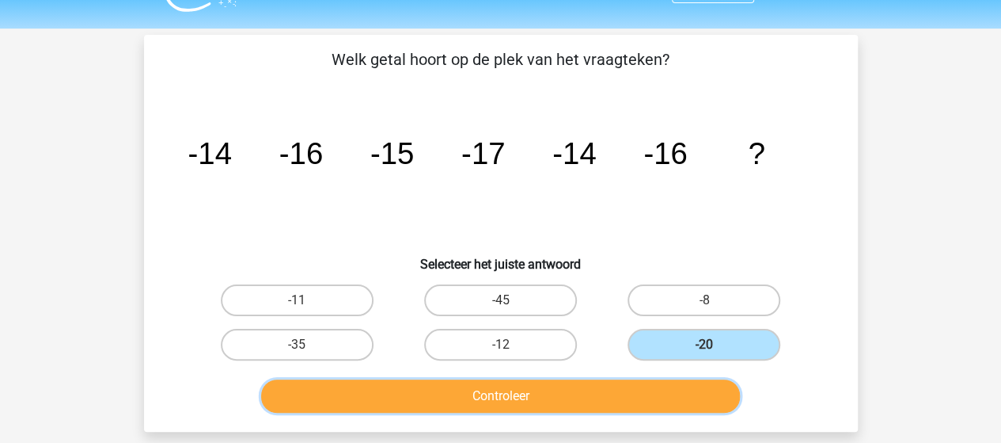
click at [667, 384] on button "Controleer" at bounding box center [500, 395] width 479 height 33
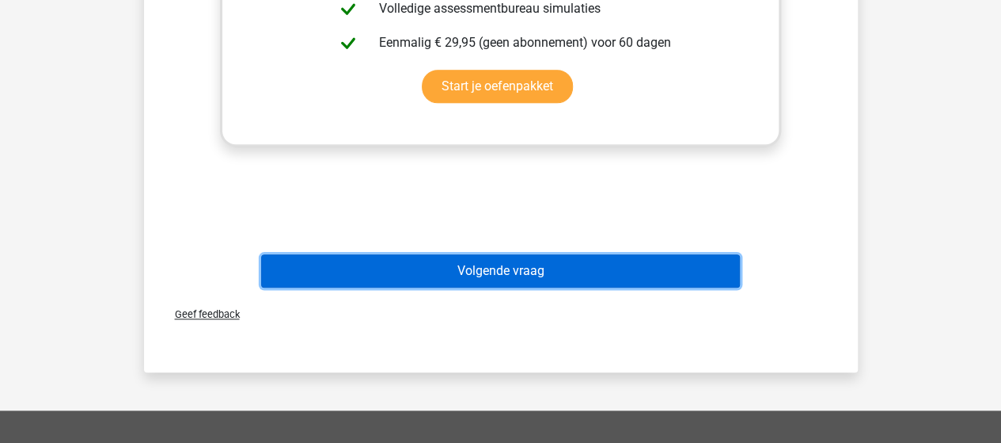
click at [662, 272] on button "Volgende vraag" at bounding box center [500, 270] width 479 height 33
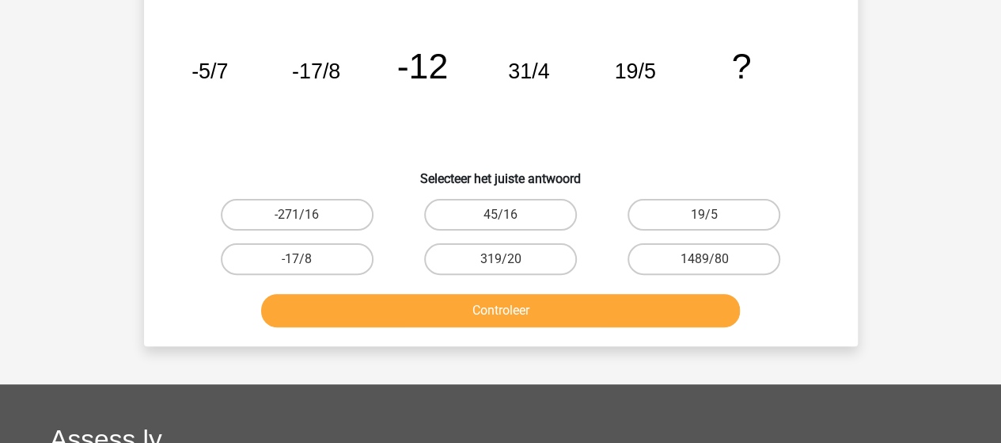
scroll to position [73, 0]
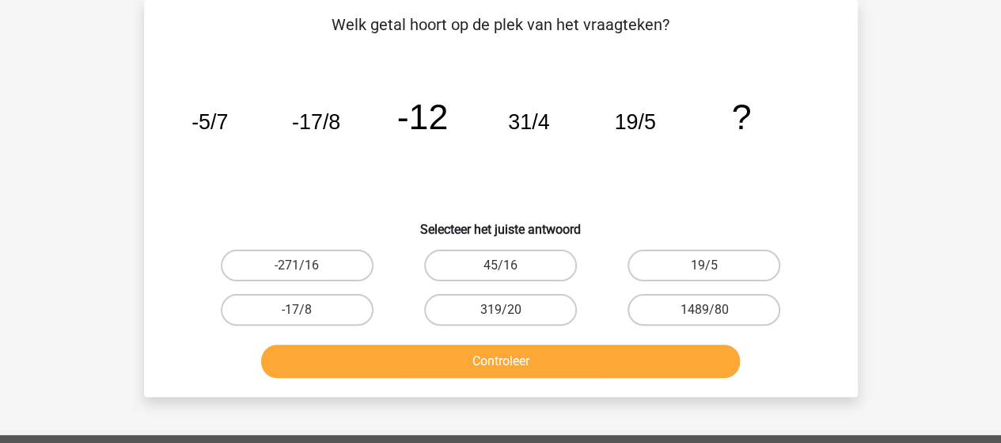
click at [892, 210] on div "Registreer Nederlands English" at bounding box center [500, 389] width 1001 height 925
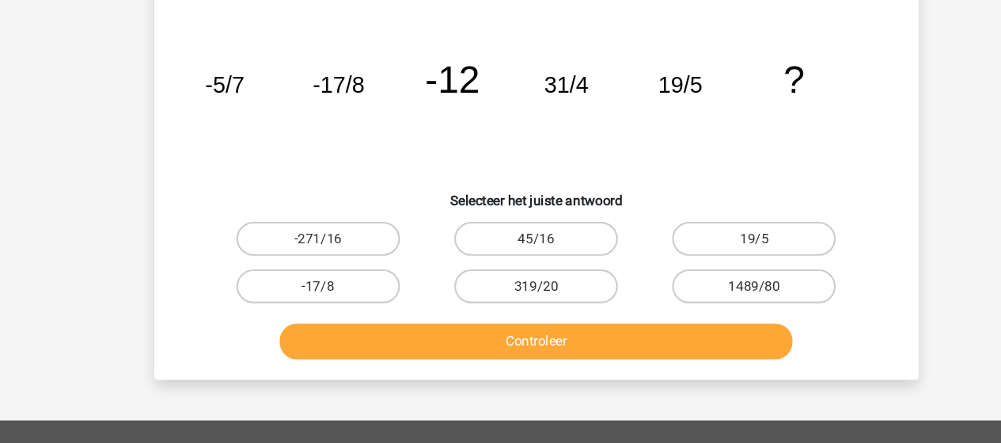
scroll to position [101, 0]
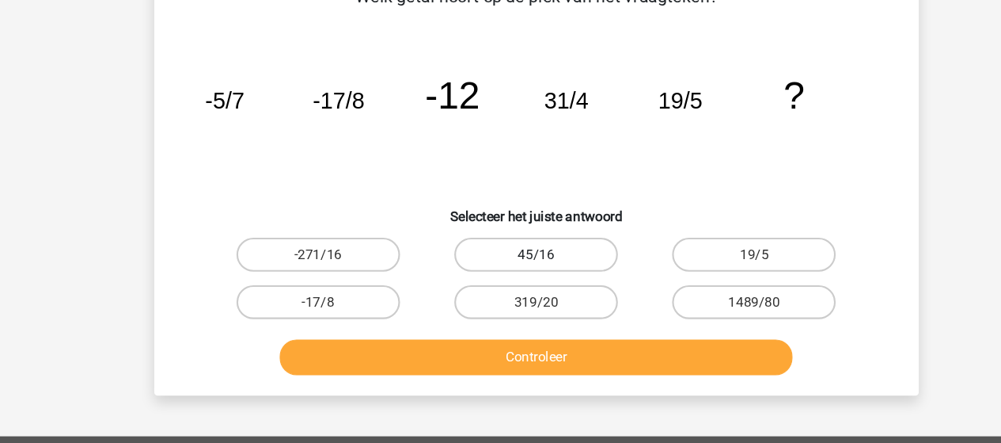
click at [548, 231] on label "45/16" at bounding box center [500, 238] width 153 height 32
click at [511, 237] on input "45/16" at bounding box center [505, 242] width 10 height 10
radio input "true"
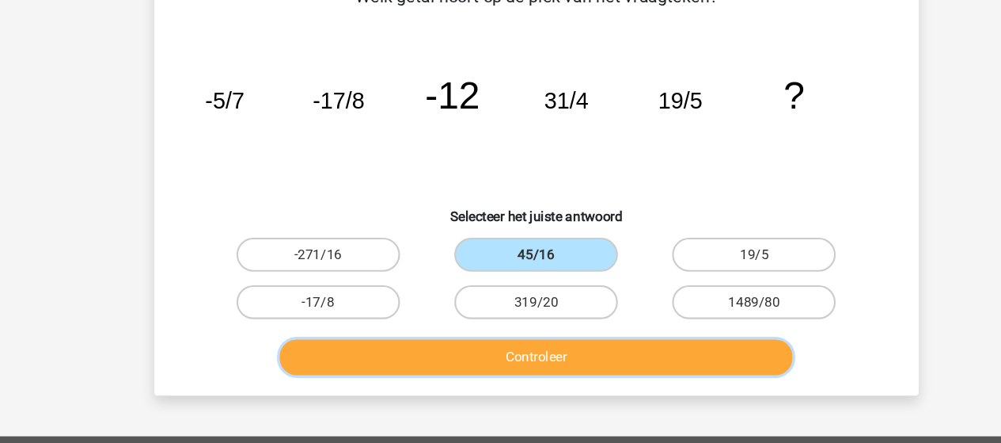
click at [566, 323] on button "Controleer" at bounding box center [500, 333] width 479 height 33
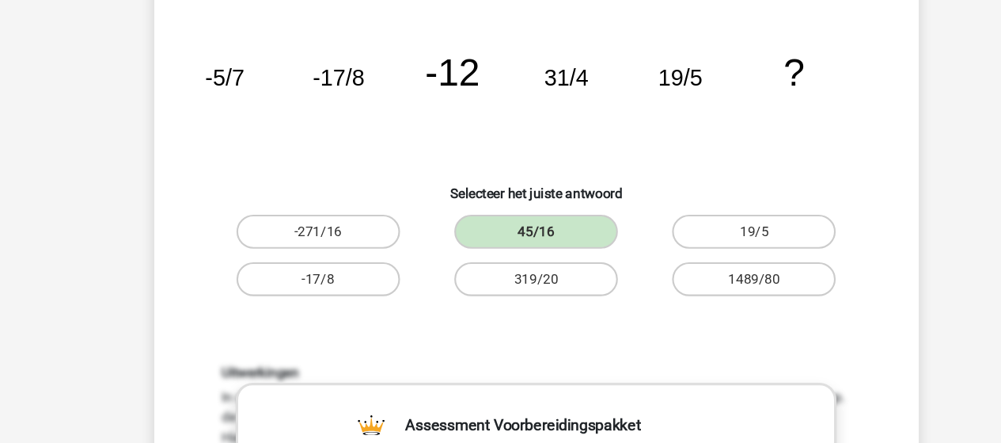
scroll to position [110, 0]
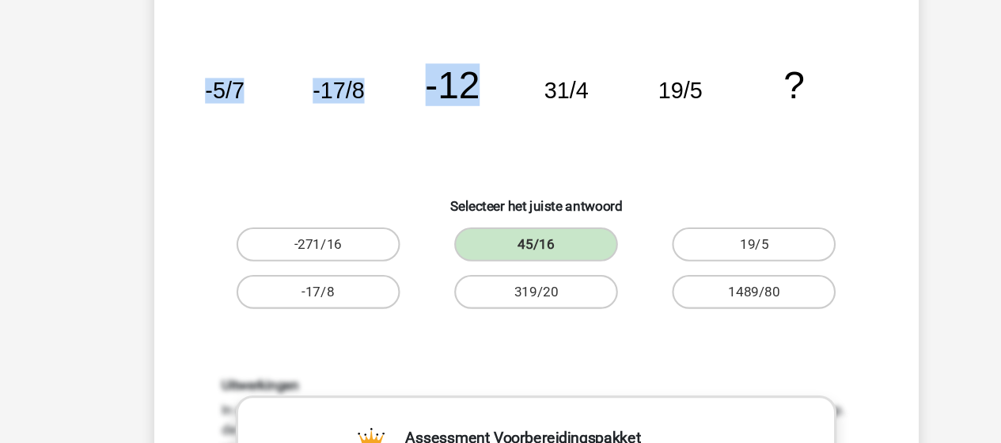
drag, startPoint x: 455, startPoint y: 77, endPoint x: 180, endPoint y: 89, distance: 275.0
click at [180, 89] on div "image/svg+xml -5/7 -17/8 -12 31/4 19/5 ?" at bounding box center [500, 92] width 663 height 160
click at [288, 112] on icon "image/svg+xml -5/7 -17/8 -12 31/4 19/5 ?" at bounding box center [501, 92] width 638 height 160
click at [659, 75] on icon "image/svg+xml -5/7 -17/8 -12 31/4 19/5 ?" at bounding box center [501, 92] width 638 height 160
drag, startPoint x: 659, startPoint y: 75, endPoint x: 412, endPoint y: 48, distance: 248.5
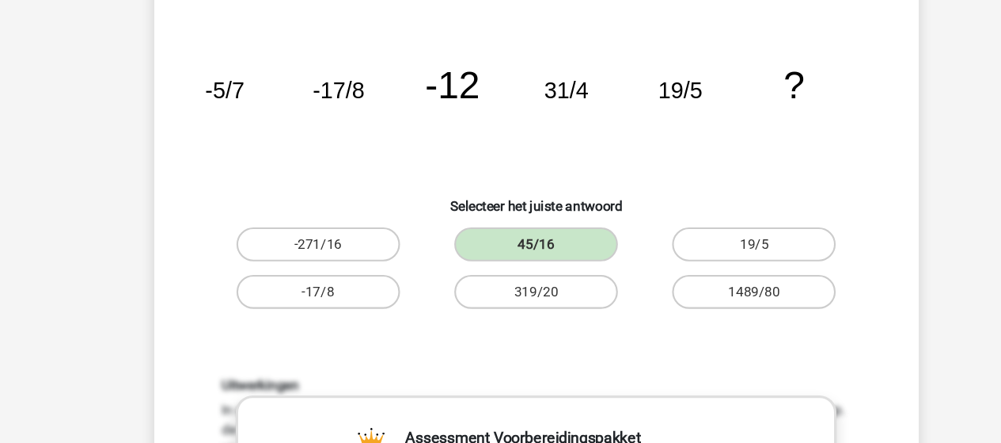
drag, startPoint x: 412, startPoint y: 48, endPoint x: 270, endPoint y: 101, distance: 151.3
click at [270, 101] on icon "image/svg+xml -5/7 -17/8 -12 31/4 19/5 ?" at bounding box center [501, 92] width 638 height 160
